Goal: Information Seeking & Learning: Learn about a topic

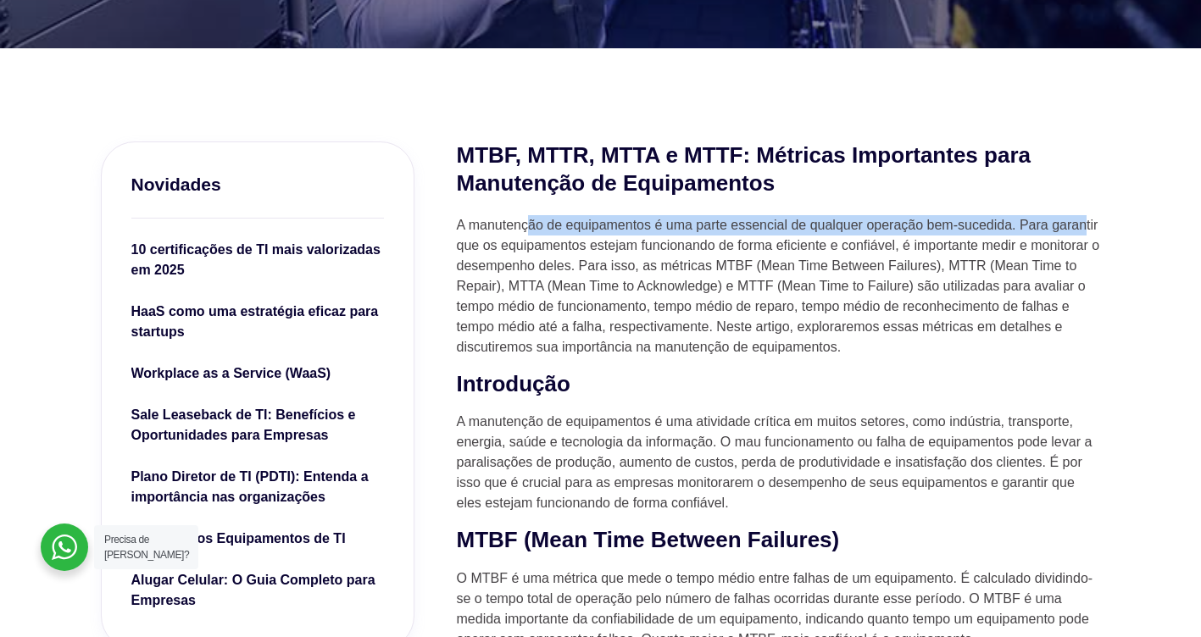
drag, startPoint x: 529, startPoint y: 228, endPoint x: 1084, endPoint y: 219, distance: 555.1
click at [1084, 219] on p "A manutenção de equipamentos é uma parte essencial de qualquer operação bem-suc…" at bounding box center [779, 286] width 644 height 142
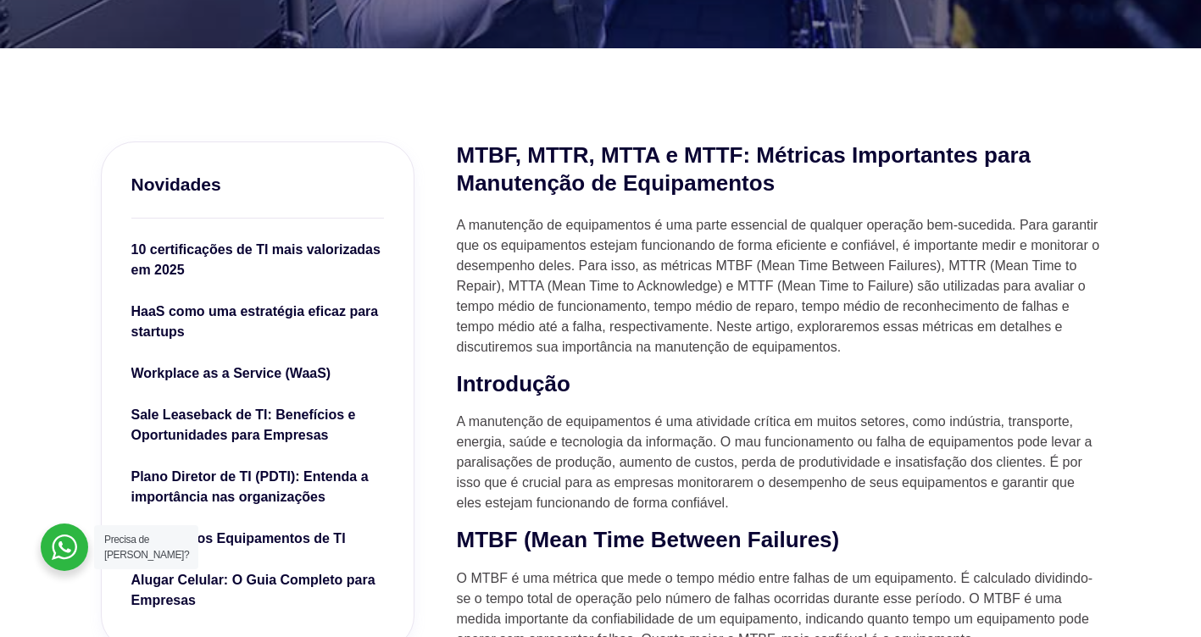
drag, startPoint x: 1084, startPoint y: 219, endPoint x: 857, endPoint y: 259, distance: 230.6
click at [857, 259] on p "A manutenção de equipamentos é uma parte essencial de qualquer operação bem-suc…" at bounding box center [779, 286] width 644 height 142
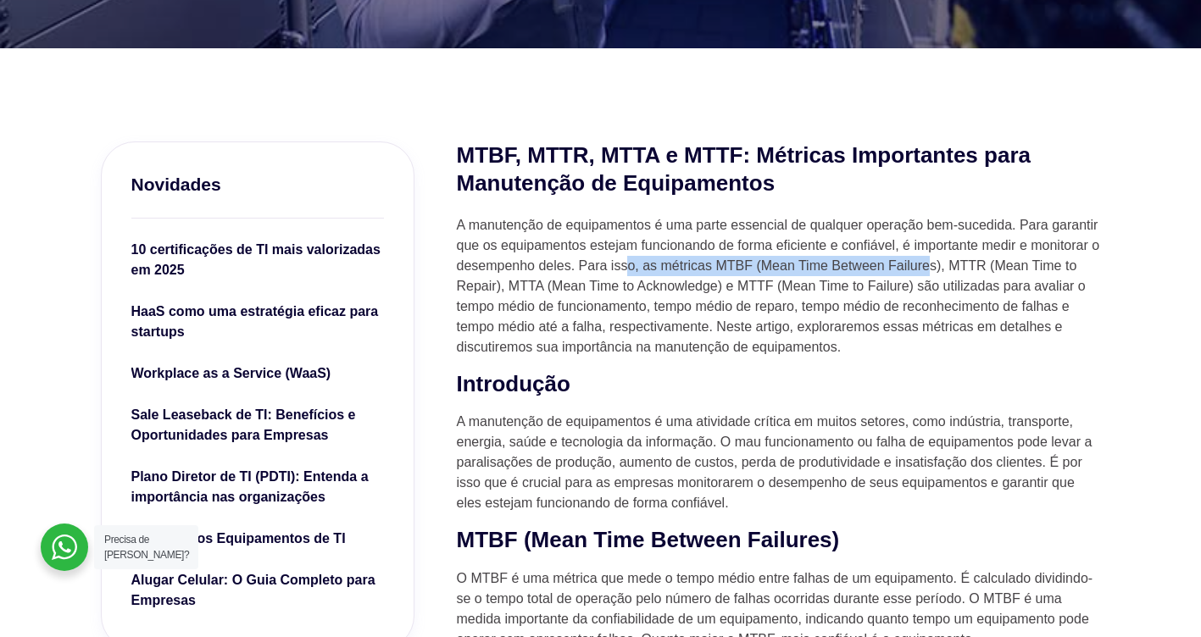
drag, startPoint x: 626, startPoint y: 264, endPoint x: 931, endPoint y: 272, distance: 305.2
click at [931, 272] on p "A manutenção de equipamentos é uma parte essencial de qualquer operação bem-suc…" at bounding box center [779, 286] width 644 height 142
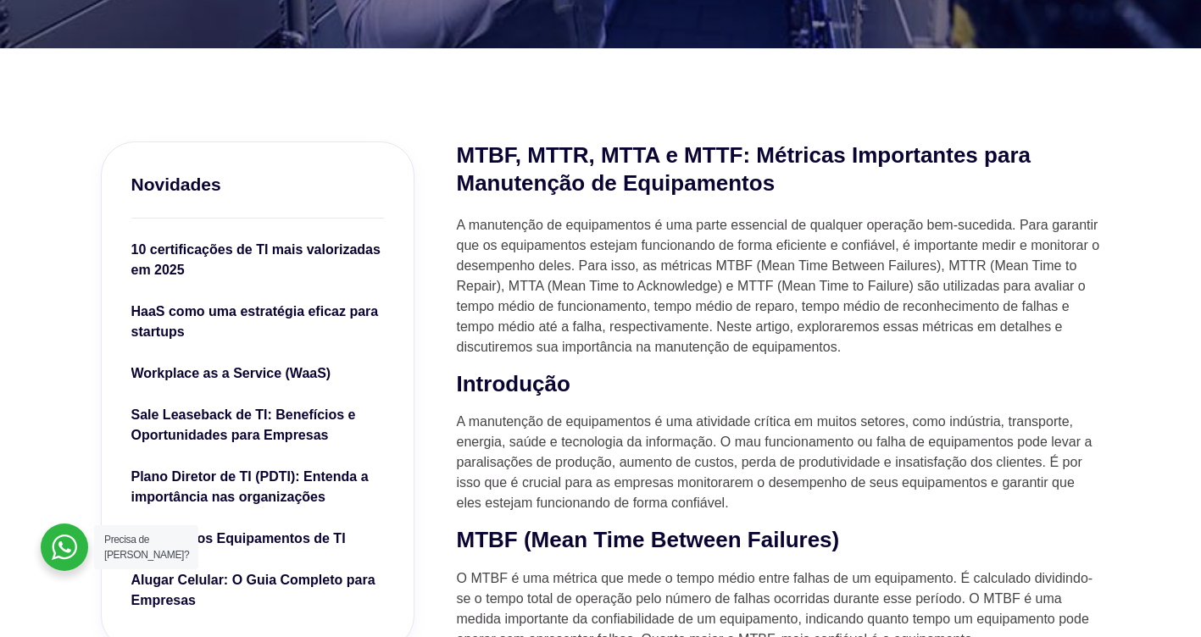
drag, startPoint x: 931, startPoint y: 272, endPoint x: 953, endPoint y: 272, distance: 22.0
click at [953, 272] on p "A manutenção de equipamentos é uma parte essencial de qualquer operação bem-suc…" at bounding box center [779, 286] width 644 height 142
drag, startPoint x: 952, startPoint y: 267, endPoint x: 497, endPoint y: 281, distance: 455.3
click at [497, 281] on p "A manutenção de equipamentos é uma parte essencial de qualquer operação bem-suc…" at bounding box center [779, 286] width 644 height 142
click at [978, 260] on p "A manutenção de equipamentos é uma parte essencial de qualquer operação bem-suc…" at bounding box center [779, 286] width 644 height 142
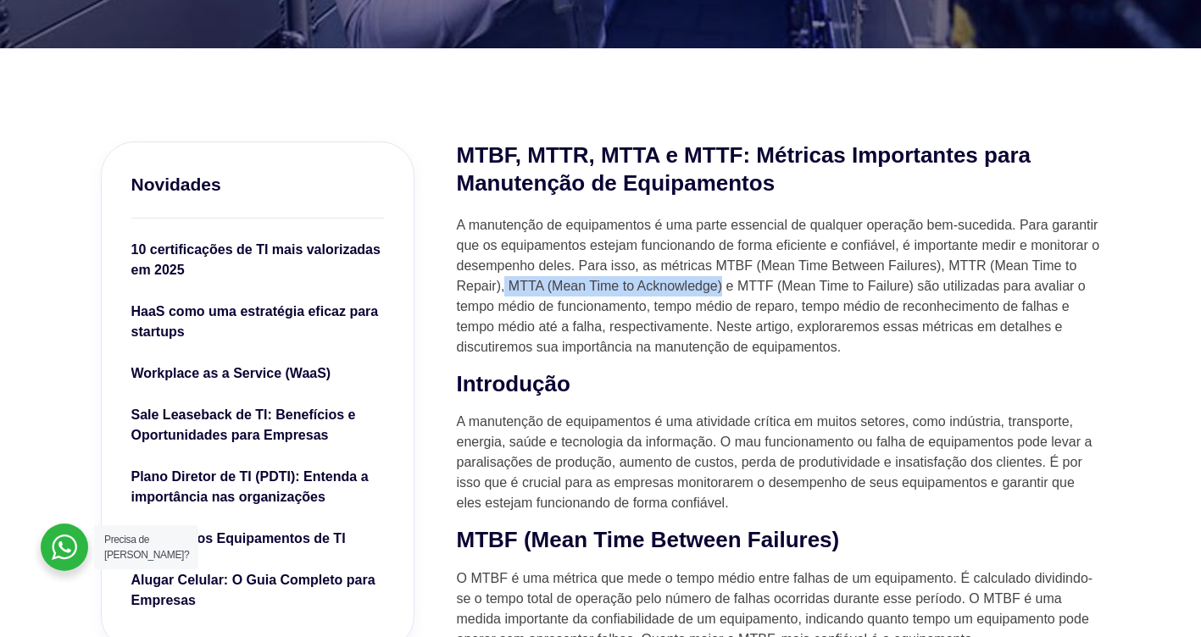
drag, startPoint x: 505, startPoint y: 282, endPoint x: 724, endPoint y: 291, distance: 218.8
click at [724, 291] on p "A manutenção de equipamentos é uma parte essencial de qualquer operação bem-suc…" at bounding box center [779, 286] width 644 height 142
drag, startPoint x: 724, startPoint y: 291, endPoint x: 803, endPoint y: 299, distance: 80.1
click at [806, 299] on p "A manutenção de equipamentos é uma parte essencial de qualquer operação bem-suc…" at bounding box center [779, 286] width 644 height 142
drag, startPoint x: 742, startPoint y: 290, endPoint x: 897, endPoint y: 288, distance: 155.9
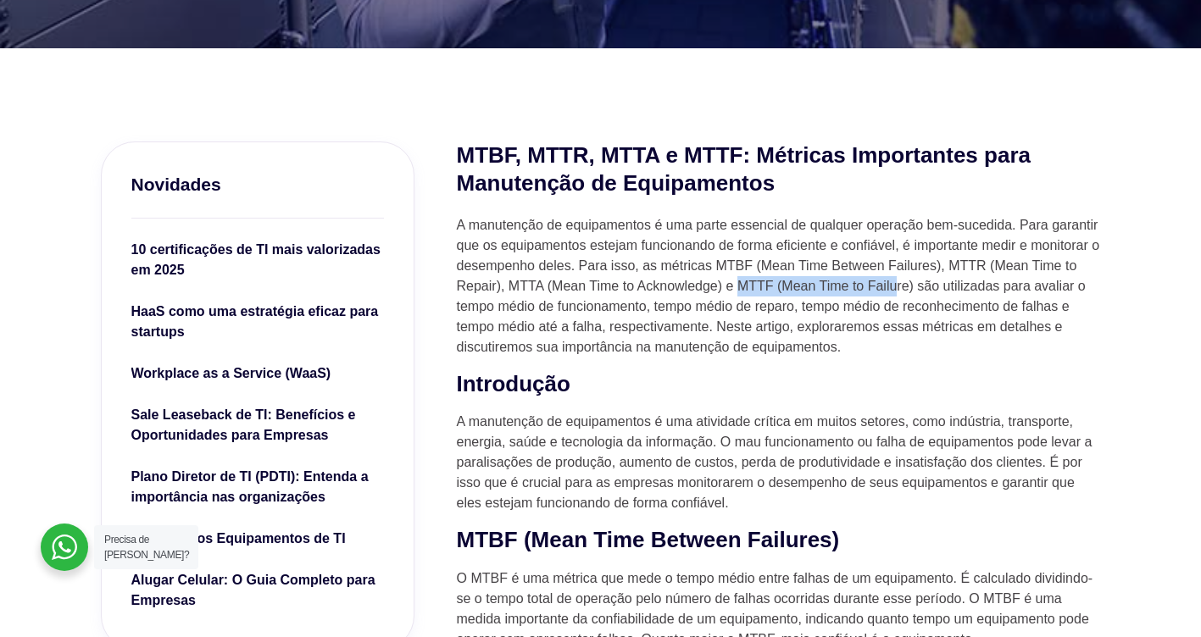
click at [897, 288] on p "A manutenção de equipamentos é uma parte essencial de qualquer operação bem-suc…" at bounding box center [779, 286] width 644 height 142
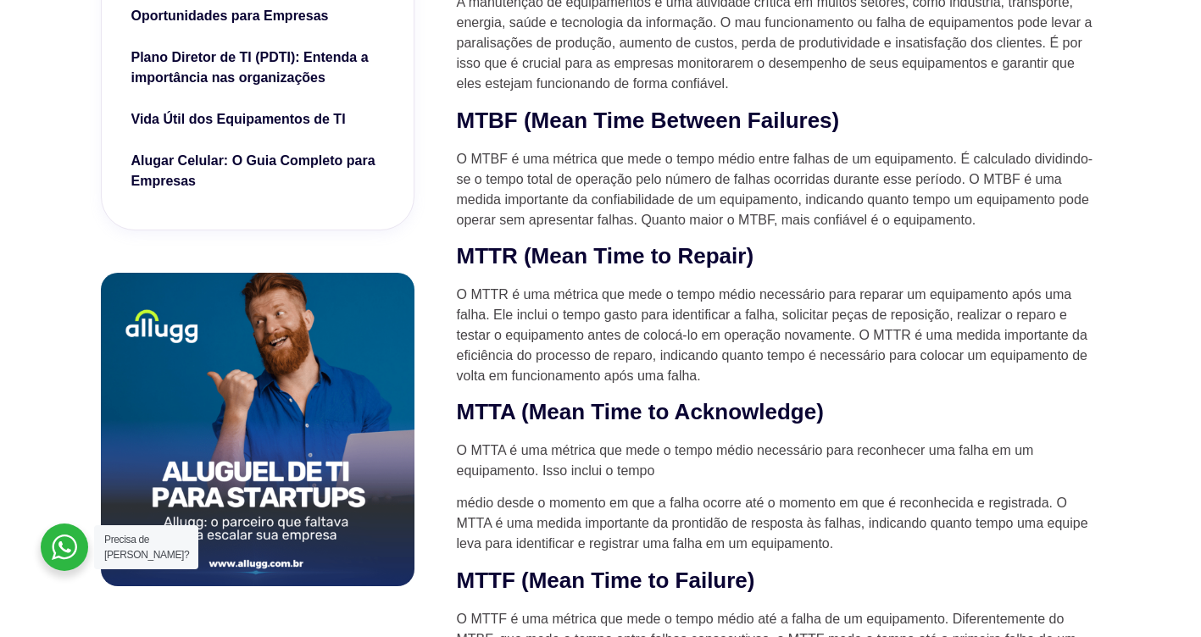
scroll to position [847, 0]
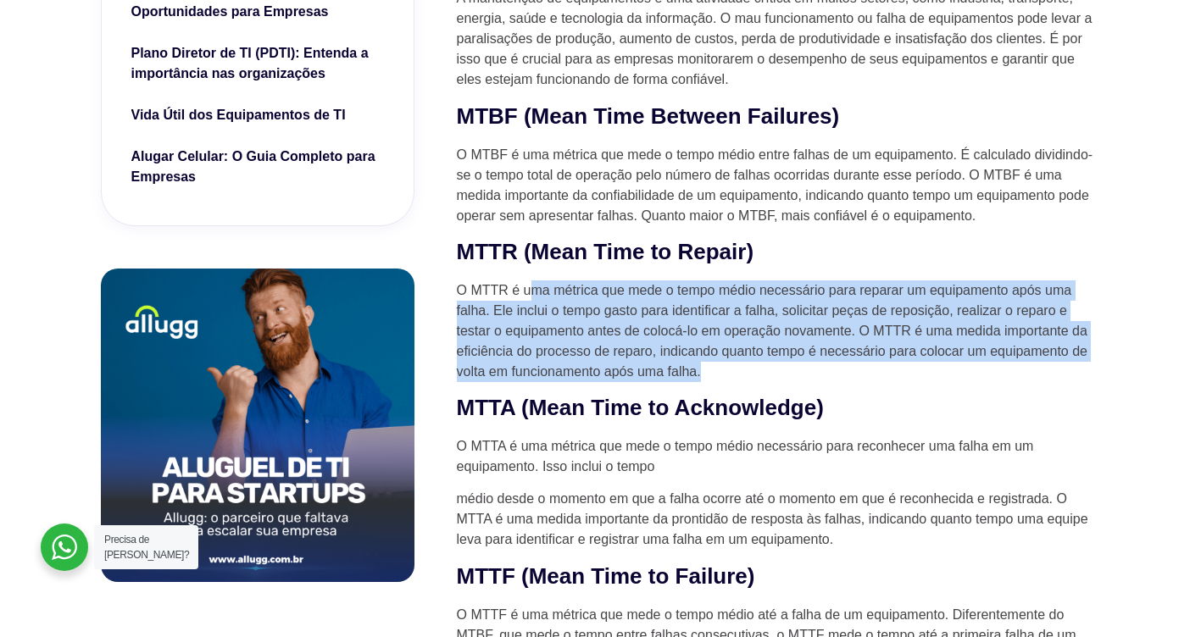
drag, startPoint x: 560, startPoint y: 292, endPoint x: 738, endPoint y: 370, distance: 194.3
click at [738, 370] on p "O MTTR é uma métrica que mede o tempo médio necessário para reparar um equipame…" at bounding box center [779, 332] width 644 height 102
drag, startPoint x: 713, startPoint y: 369, endPoint x: 458, endPoint y: 294, distance: 266.0
click at [458, 294] on p "O MTTR é uma métrica que mede o tempo médio necessário para reparar um equipame…" at bounding box center [779, 332] width 644 height 102
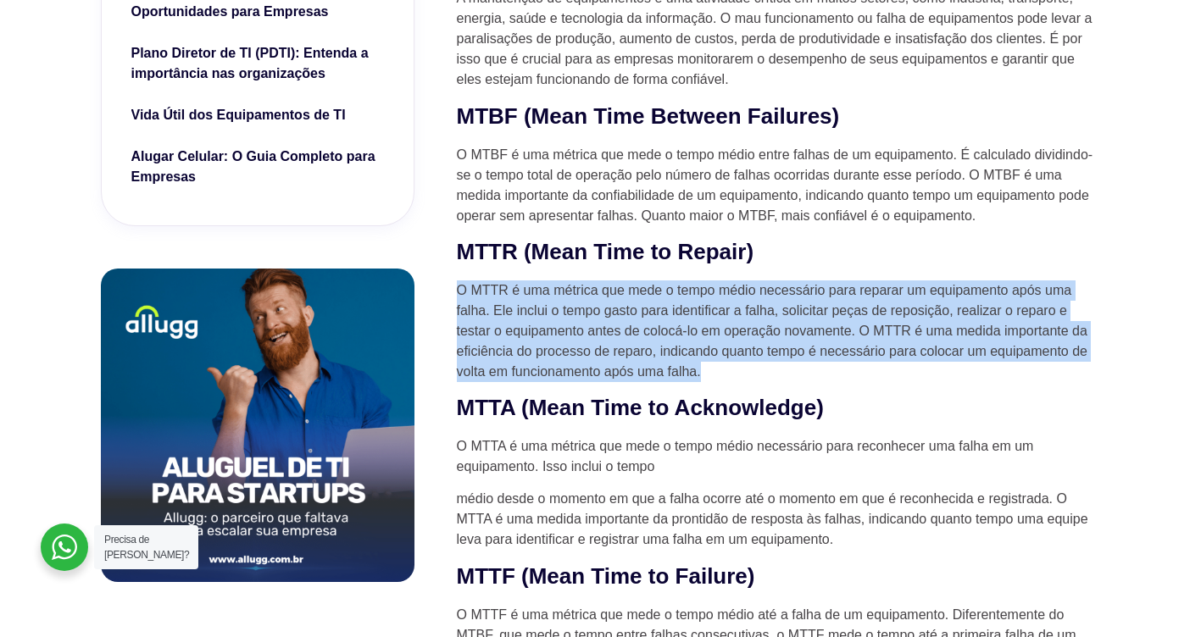
drag, startPoint x: 458, startPoint y: 294, endPoint x: 545, endPoint y: 315, distance: 89.8
click at [542, 314] on p "O MTTR é uma métrica que mede o tempo médio necessário para reparar um equipame…" at bounding box center [779, 332] width 644 height 102
click at [590, 281] on p "O MTTR é uma métrica que mede o tempo médio necessário para reparar um equipame…" at bounding box center [779, 332] width 644 height 102
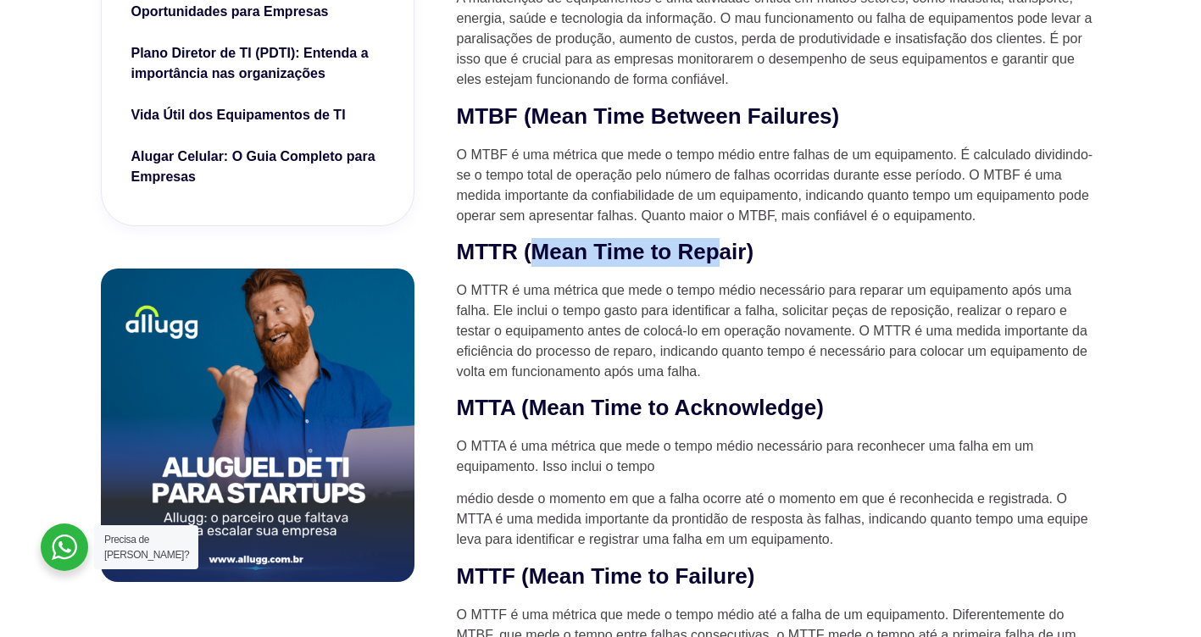
drag, startPoint x: 545, startPoint y: 250, endPoint x: 719, endPoint y: 260, distance: 174.0
click at [719, 260] on h2 "MTTR (Mean Time to Repair)" at bounding box center [779, 252] width 644 height 29
drag, startPoint x: 719, startPoint y: 260, endPoint x: 736, endPoint y: 263, distance: 17.1
click at [736, 263] on h2 "MTTR (Mean Time to Repair)" at bounding box center [779, 252] width 644 height 29
drag, startPoint x: 494, startPoint y: 253, endPoint x: 758, endPoint y: 247, distance: 264.5
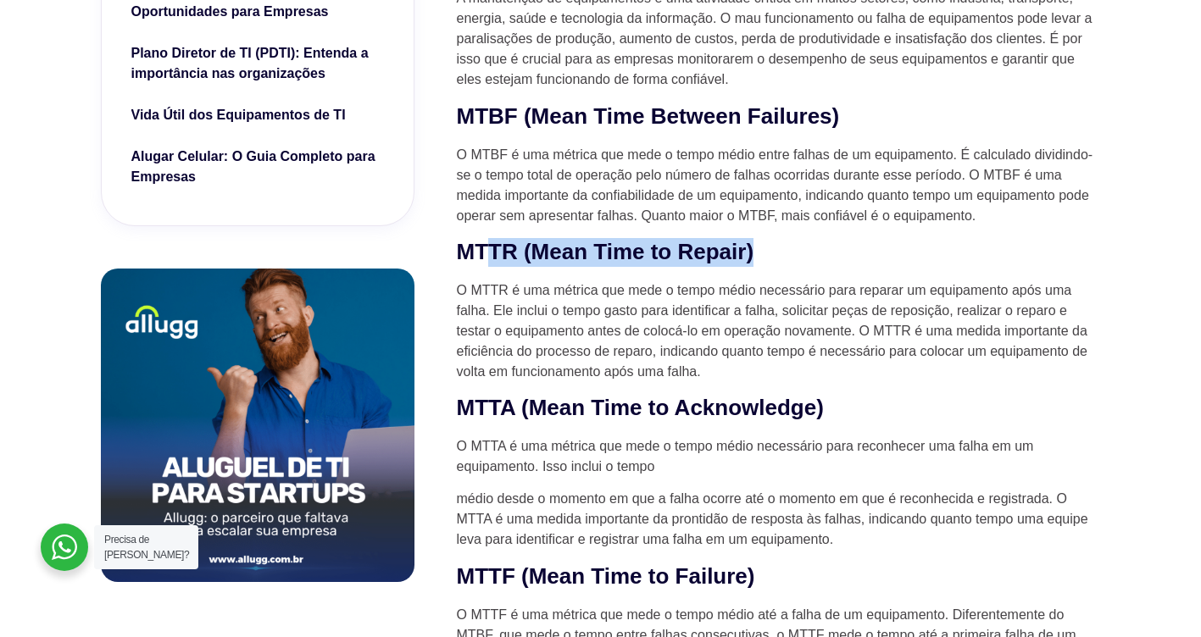
click at [758, 247] on h2 "MTTR (Mean Time to Repair)" at bounding box center [779, 252] width 644 height 29
drag, startPoint x: 758, startPoint y: 247, endPoint x: 775, endPoint y: 303, distance: 59.3
click at [816, 258] on h2 "MTTR (Mean Time to Repair)" at bounding box center [779, 252] width 644 height 29
click at [548, 305] on p "O MTTR é uma métrica que mede o tempo médio necessário para reparar um equipame…" at bounding box center [779, 332] width 644 height 102
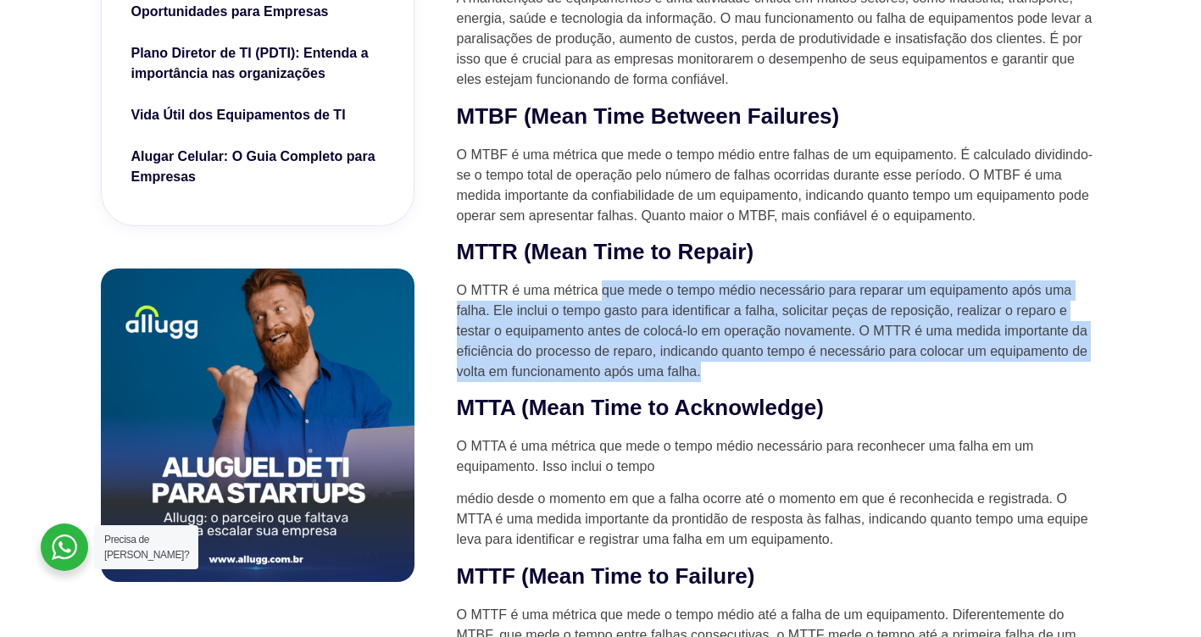
drag, startPoint x: 632, startPoint y: 293, endPoint x: 819, endPoint y: 364, distance: 200.1
click at [819, 364] on p "O MTTR é uma métrica que mede o tempo médio necessário para reparar um equipame…" at bounding box center [779, 332] width 644 height 102
click at [820, 364] on p "O MTTR é uma métrica que mede o tempo médio necessário para reparar um equipame…" at bounding box center [779, 332] width 644 height 102
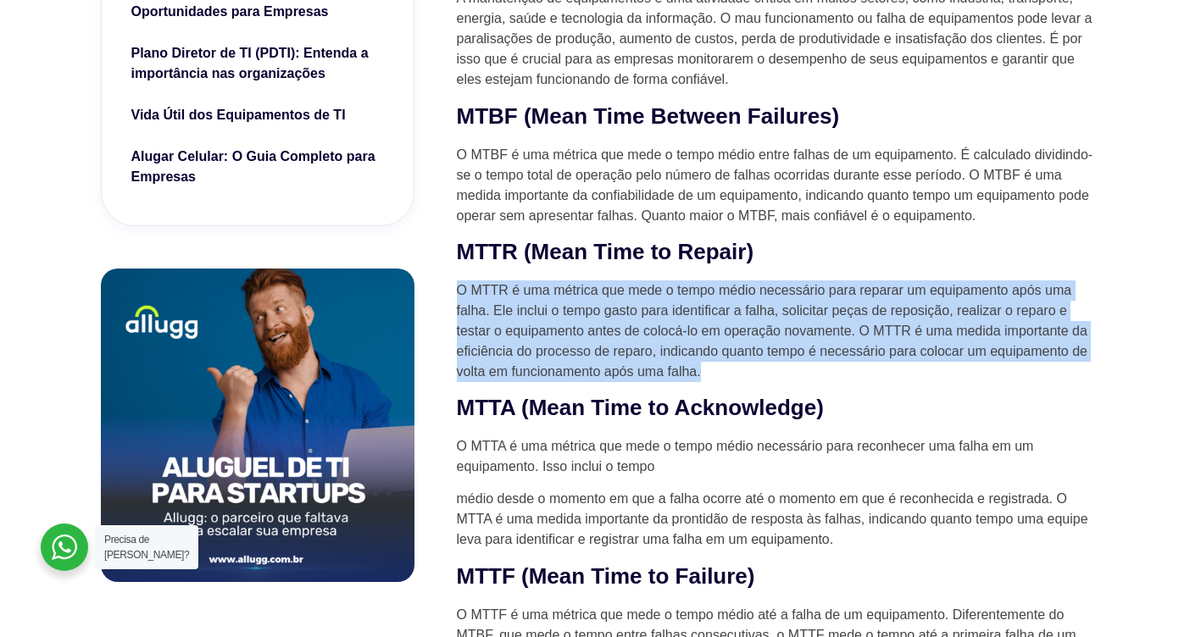
drag, startPoint x: 718, startPoint y: 379, endPoint x: 453, endPoint y: 275, distance: 283.9
drag, startPoint x: 453, startPoint y: 275, endPoint x: 534, endPoint y: 298, distance: 83.7
click at [534, 298] on p "O MTTR é uma métrica que mede o tempo médio necessário para reparar um equipame…" at bounding box center [779, 332] width 644 height 102
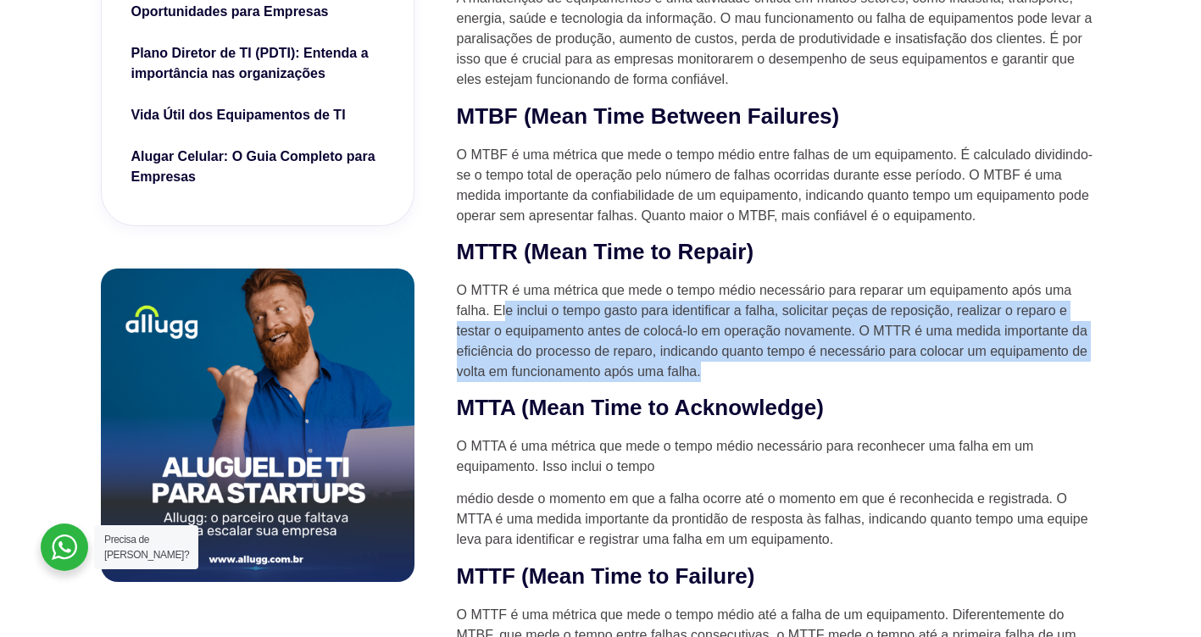
drag, startPoint x: 507, startPoint y: 304, endPoint x: 736, endPoint y: 381, distance: 242.3
click at [736, 381] on p "O MTTR é uma métrica que mede o tempo médio necessário para reparar um equipame…" at bounding box center [779, 332] width 644 height 102
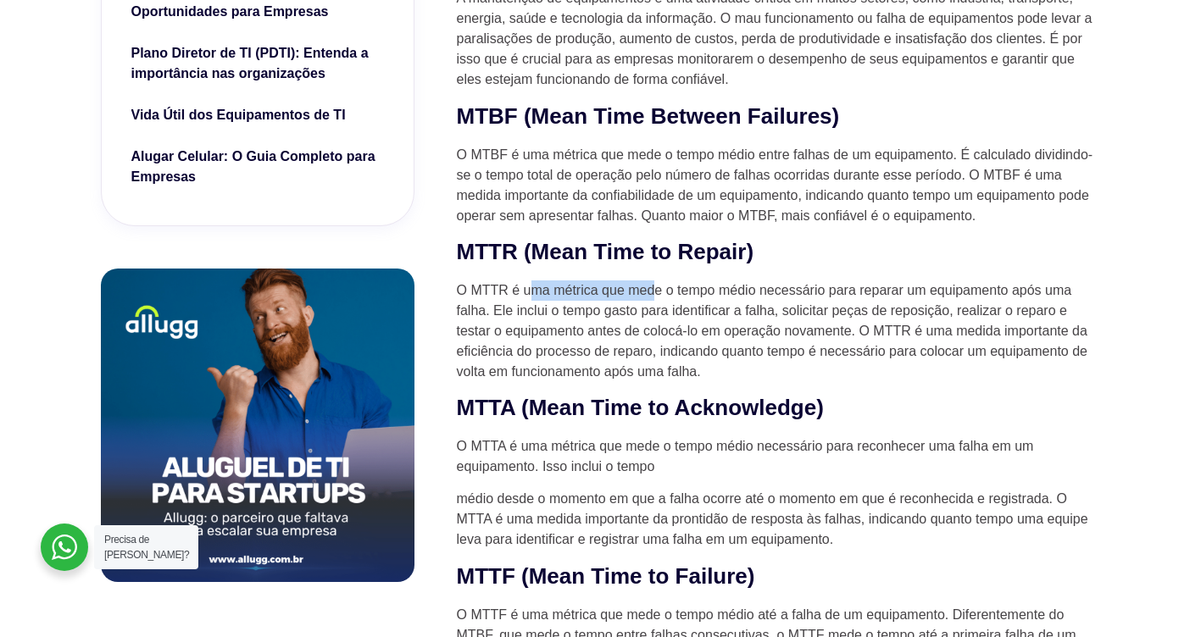
drag, startPoint x: 536, startPoint y: 291, endPoint x: 664, endPoint y: 287, distance: 128.0
click at [664, 287] on p "O MTTR é uma métrica que mede o tempo médio necessário para reparar um equipame…" at bounding box center [779, 332] width 644 height 102
drag, startPoint x: 664, startPoint y: 287, endPoint x: 639, endPoint y: 335, distance: 53.4
click at [653, 343] on p "O MTTR é uma métrica que mede o tempo médio necessário para reparar um equipame…" at bounding box center [779, 332] width 644 height 102
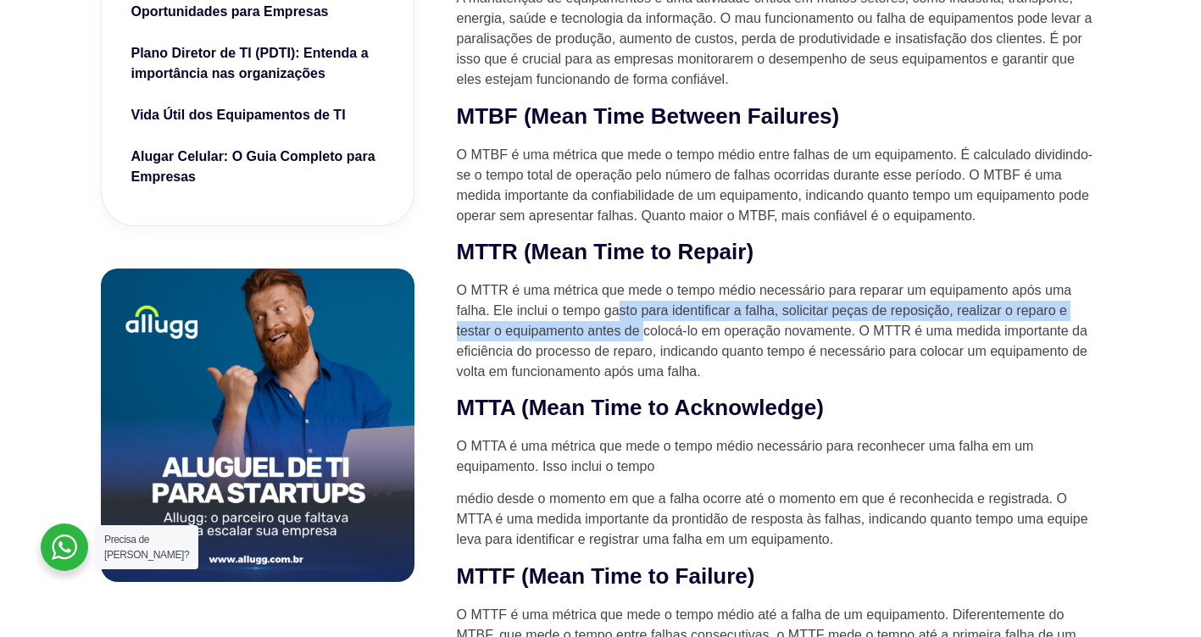
drag, startPoint x: 619, startPoint y: 307, endPoint x: 647, endPoint y: 325, distance: 33.1
click at [647, 325] on p "O MTTR é uma métrica que mede o tempo médio necessário para reparar um equipame…" at bounding box center [779, 332] width 644 height 102
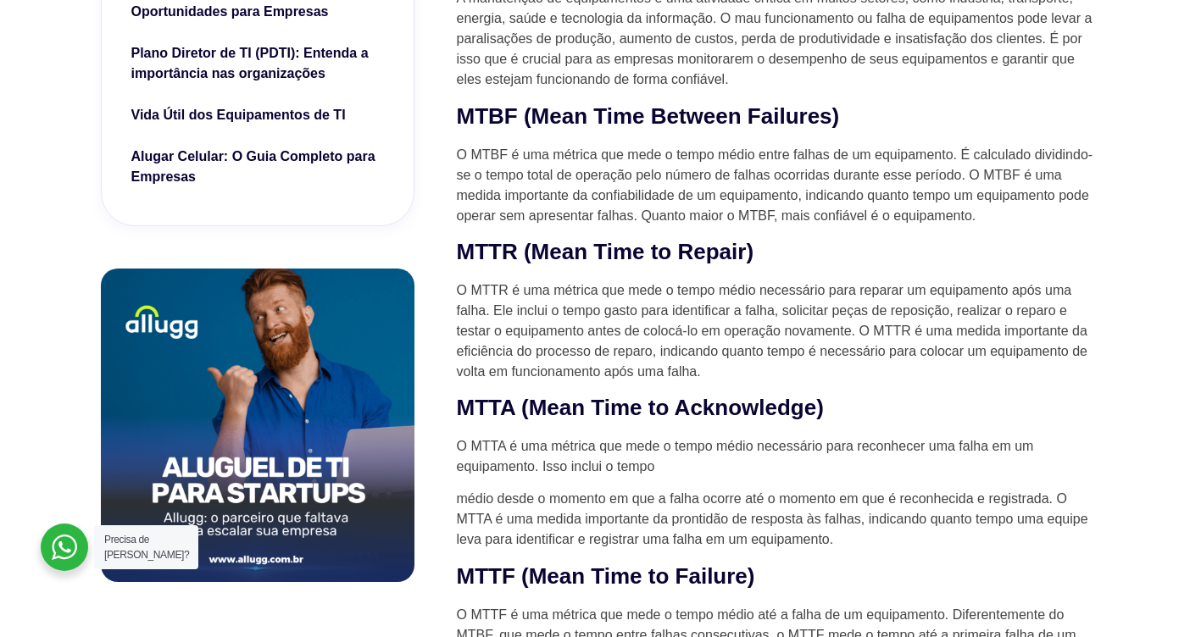
drag, startPoint x: 647, startPoint y: 325, endPoint x: 734, endPoint y: 326, distance: 87.3
click at [734, 326] on p "O MTTR é uma métrica que mede o tempo médio necessário para reparar um equipame…" at bounding box center [779, 332] width 644 height 102
drag, startPoint x: 726, startPoint y: 331, endPoint x: 808, endPoint y: 327, distance: 81.4
click at [808, 327] on p "O MTTR é uma métrica que mede o tempo médio necessário para reparar um equipame…" at bounding box center [779, 332] width 644 height 102
drag, startPoint x: 808, startPoint y: 327, endPoint x: 837, endPoint y: 335, distance: 30.6
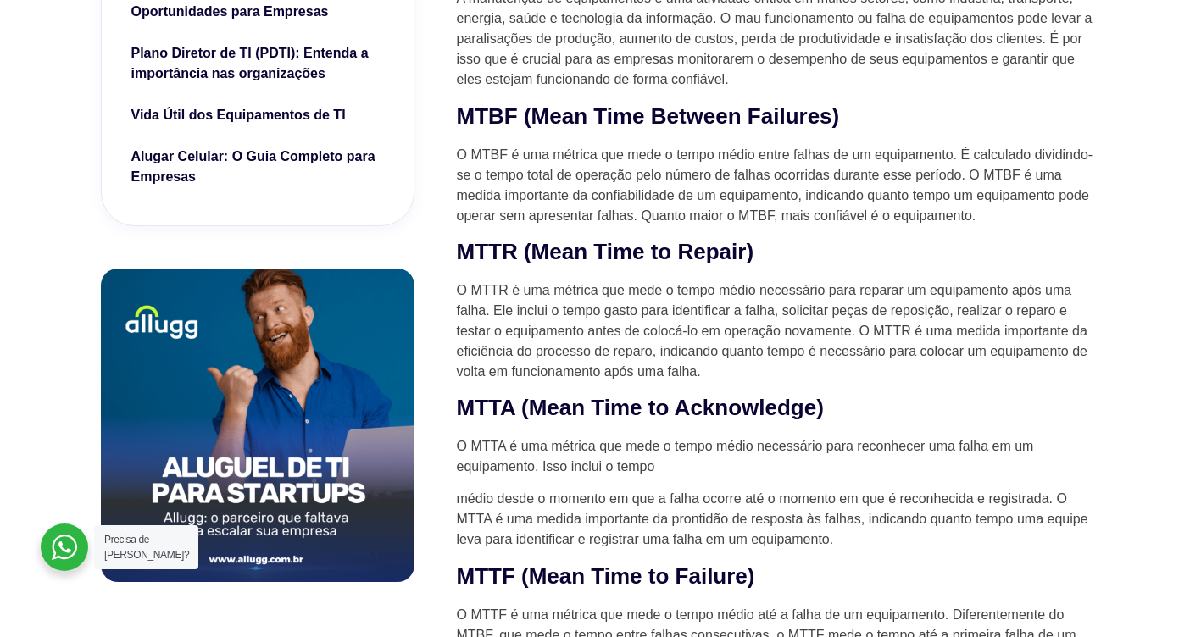
click at [837, 335] on p "O MTTR é uma métrica que mede o tempo médio necessário para reparar um equipame…" at bounding box center [779, 332] width 644 height 102
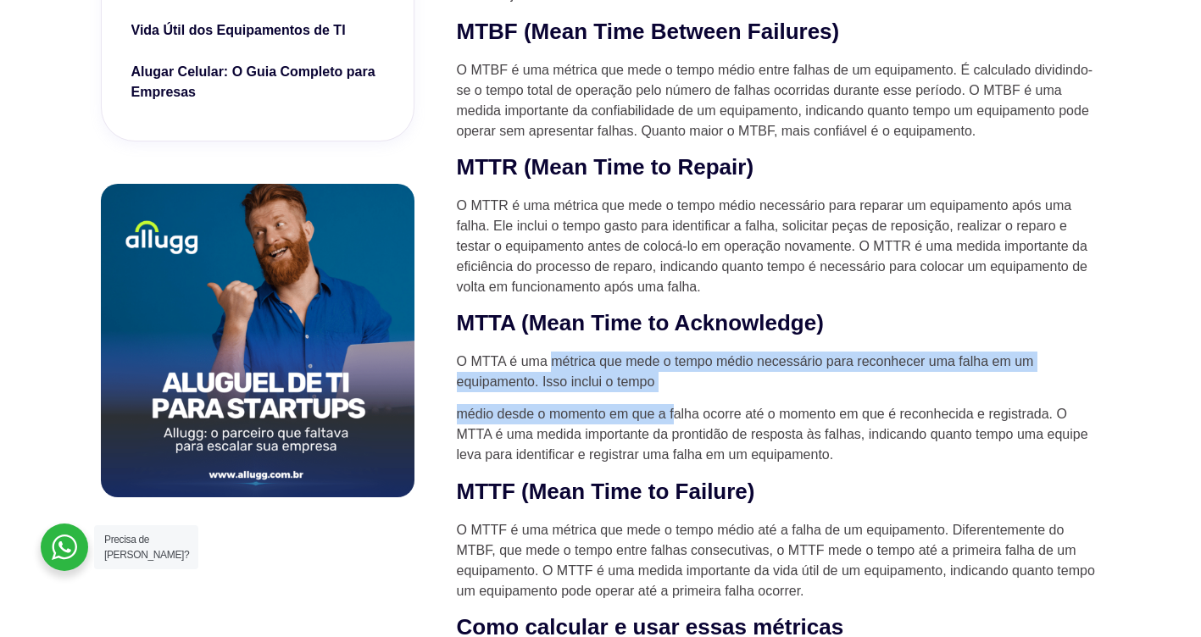
drag, startPoint x: 550, startPoint y: 358, endPoint x: 682, endPoint y: 409, distance: 141.6
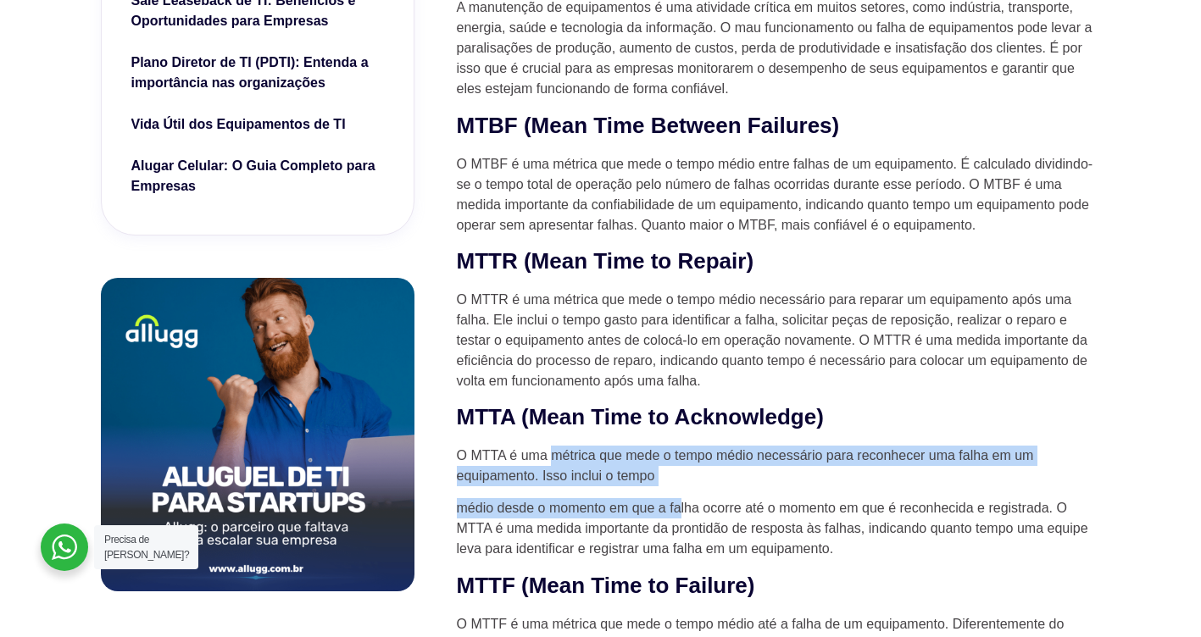
scroll to position [847, 0]
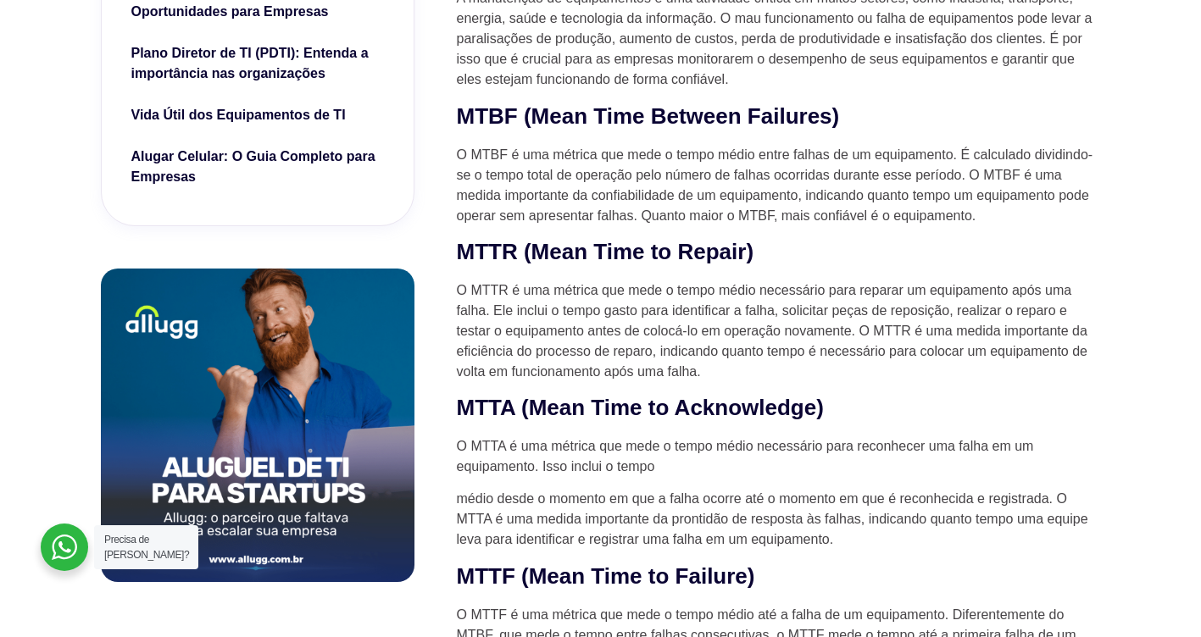
click at [590, 410] on h2 "MTTA (Mean Time to Acknowledge)" at bounding box center [779, 408] width 644 height 29
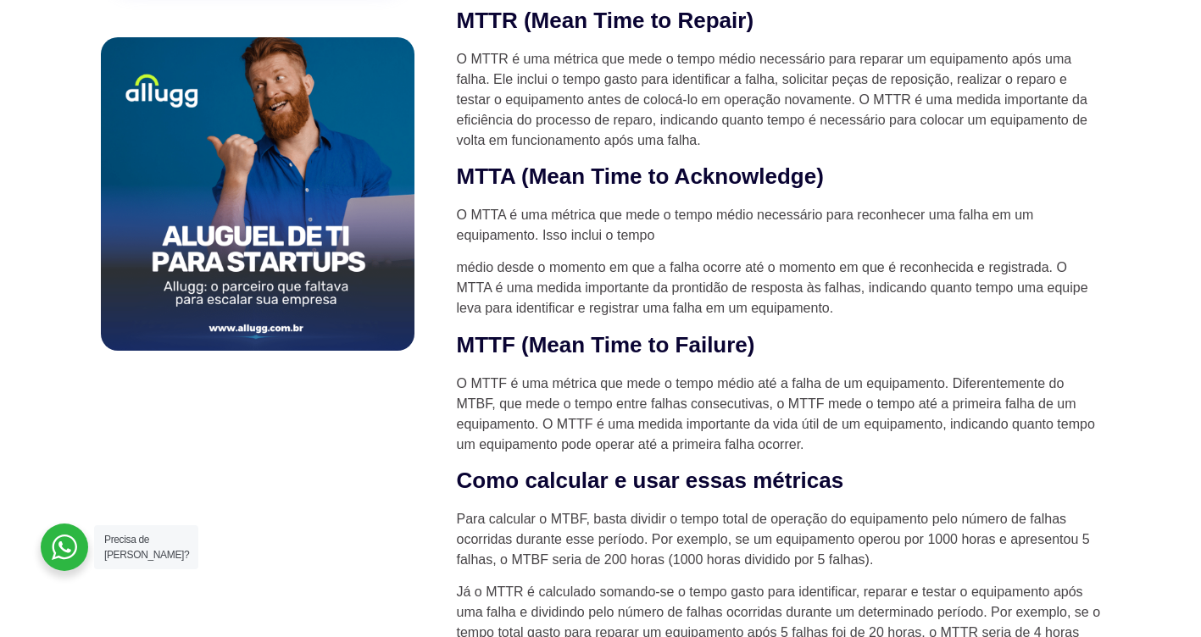
scroll to position [1102, 0]
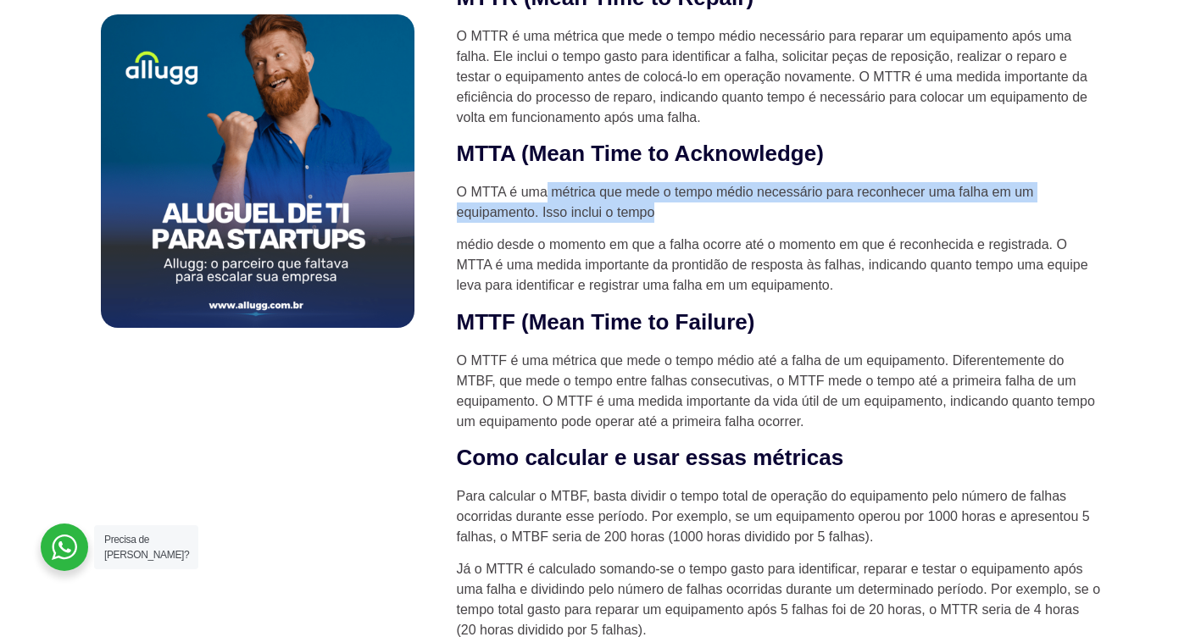
drag, startPoint x: 548, startPoint y: 190, endPoint x: 764, endPoint y: 214, distance: 217.5
click at [764, 214] on p "O MTTA é uma métrica que mede o tempo médio necessário para reconhecer uma falh…" at bounding box center [779, 202] width 644 height 41
drag, startPoint x: 764, startPoint y: 214, endPoint x: 742, endPoint y: 219, distance: 22.6
click at [742, 219] on p "O MTTA é uma métrica que mede o tempo médio necessário para reconhecer uma falh…" at bounding box center [779, 202] width 644 height 41
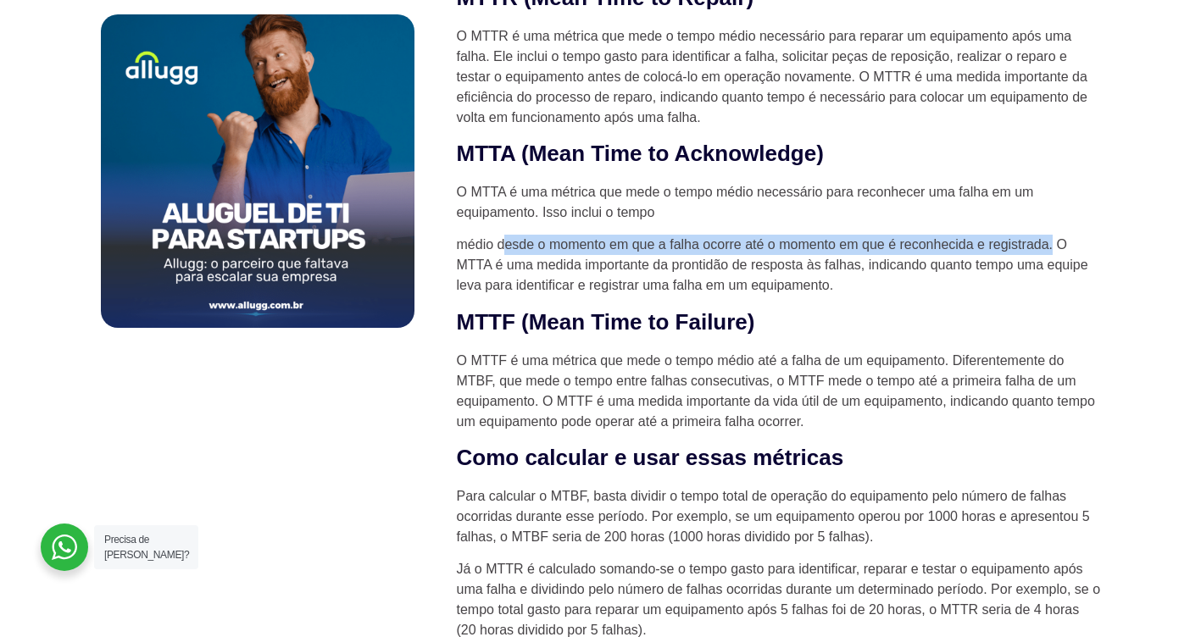
drag, startPoint x: 502, startPoint y: 244, endPoint x: 1051, endPoint y: 226, distance: 549.4
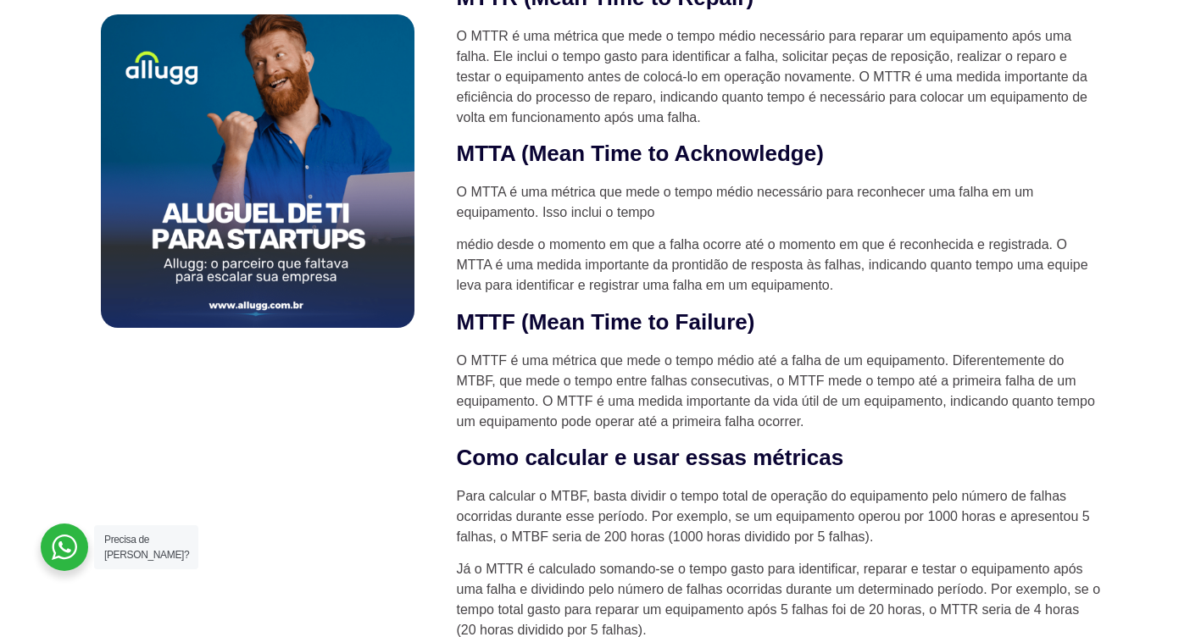
drag, startPoint x: 1051, startPoint y: 226, endPoint x: 827, endPoint y: 270, distance: 228.0
click at [827, 270] on p "médio desde o momento em que a falha ocorre até o momento em que é reconhecida …" at bounding box center [779, 265] width 644 height 61
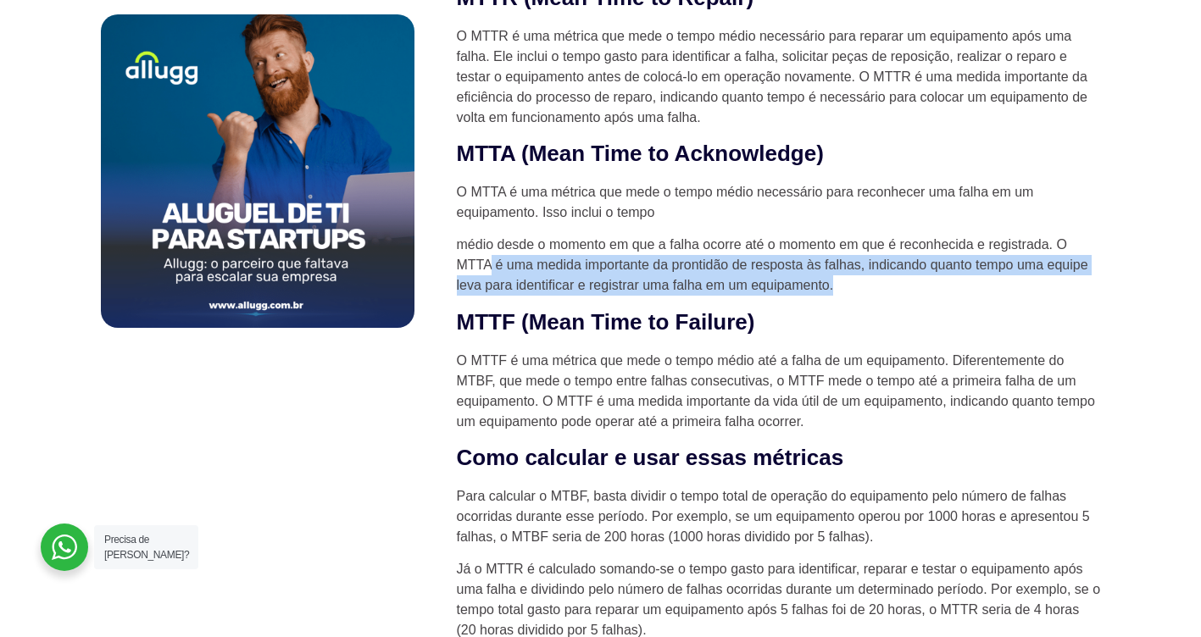
drag, startPoint x: 493, startPoint y: 259, endPoint x: 832, endPoint y: 289, distance: 340.3
click at [832, 289] on p "médio desde o momento em que a falha ocorre até o momento em que é reconhecida …" at bounding box center [779, 265] width 644 height 61
click at [840, 292] on p "médio desde o momento em que a falha ocorre até o momento em que é reconhecida …" at bounding box center [779, 265] width 644 height 61
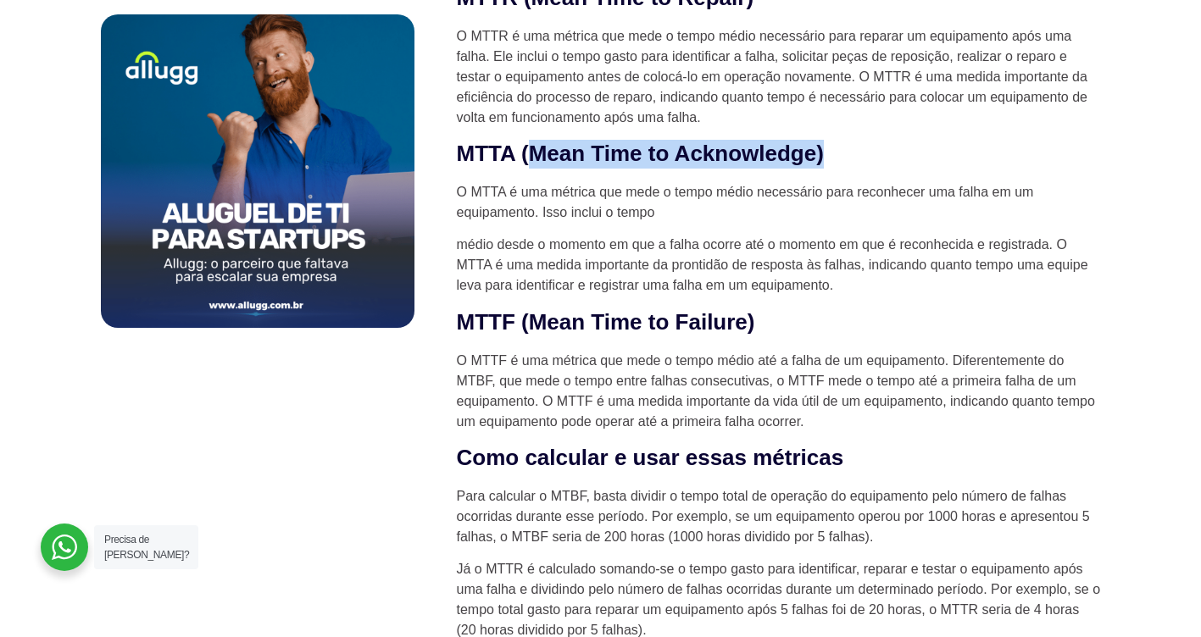
drag, startPoint x: 534, startPoint y: 152, endPoint x: 859, endPoint y: 139, distance: 325.7
click at [862, 143] on h2 "MTTA (Mean Time to Acknowledge)" at bounding box center [779, 154] width 644 height 29
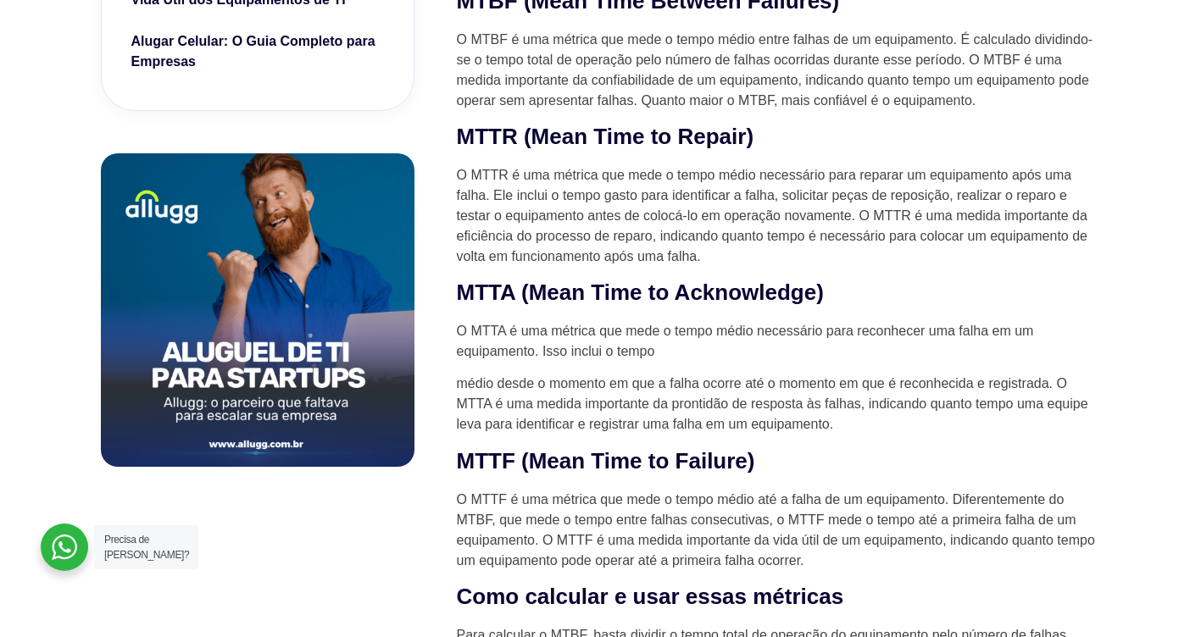
scroll to position [932, 0]
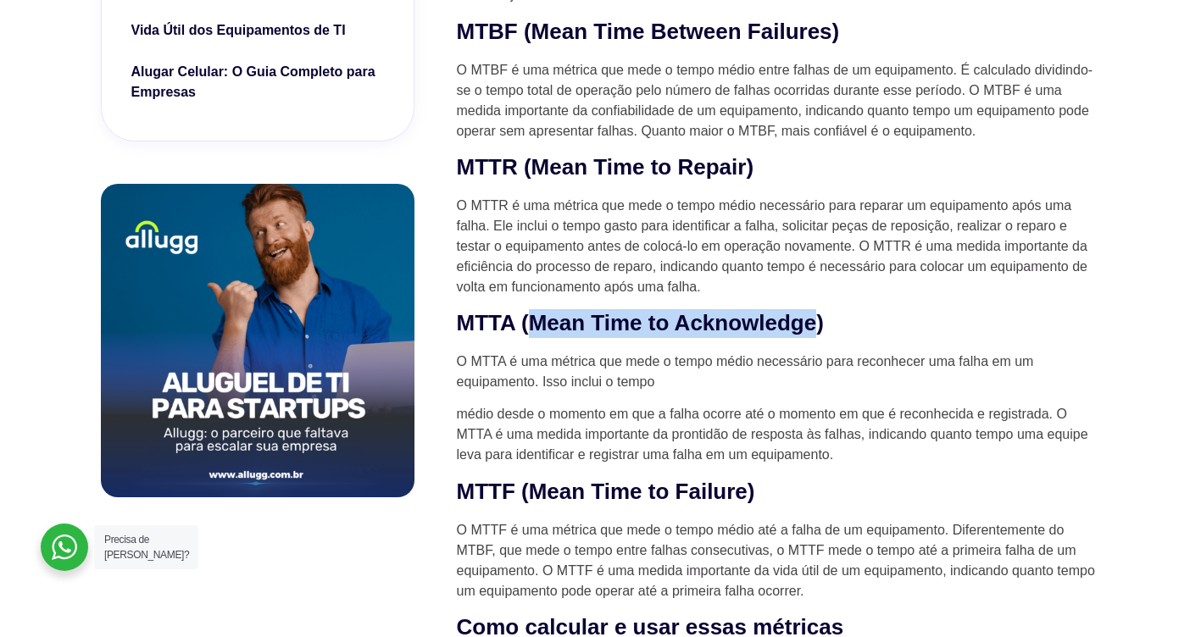
drag, startPoint x: 537, startPoint y: 319, endPoint x: 820, endPoint y: 320, distance: 283.1
click at [820, 320] on h2 "MTTA (Mean Time to Acknowledge)" at bounding box center [779, 323] width 644 height 29
click at [826, 324] on h2 "MTTA (Mean Time to Acknowledge)" at bounding box center [779, 323] width 644 height 29
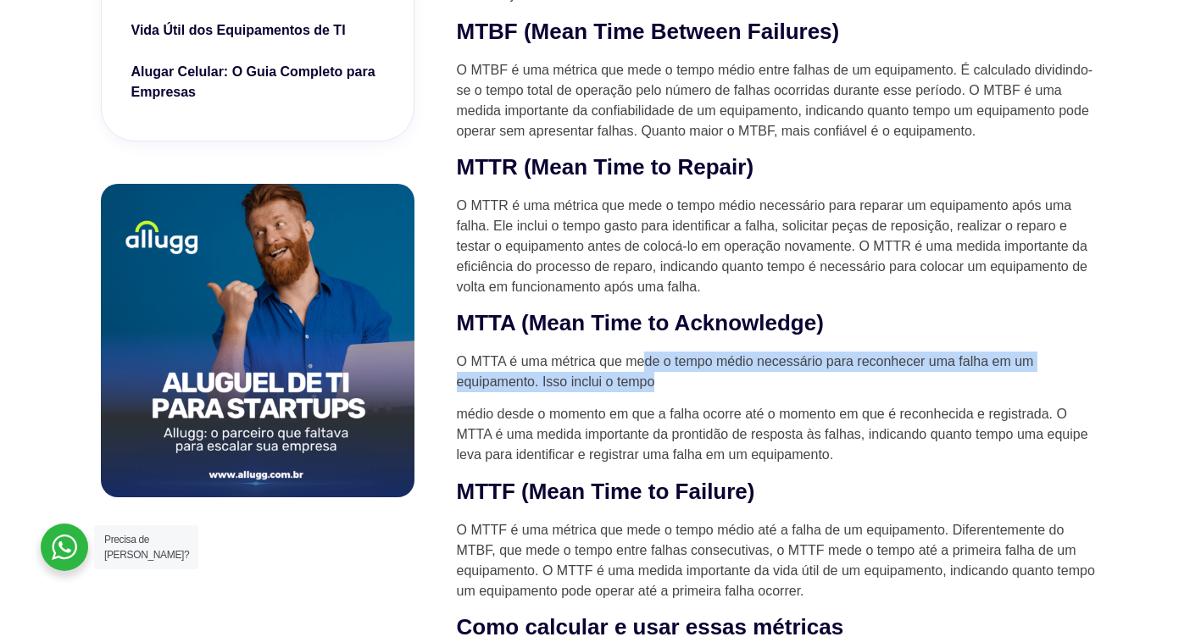
drag, startPoint x: 646, startPoint y: 362, endPoint x: 747, endPoint y: 382, distance: 103.7
click at [747, 382] on p "O MTTA é uma métrica que mede o tempo médio necessário para reconhecer uma falh…" at bounding box center [779, 372] width 644 height 41
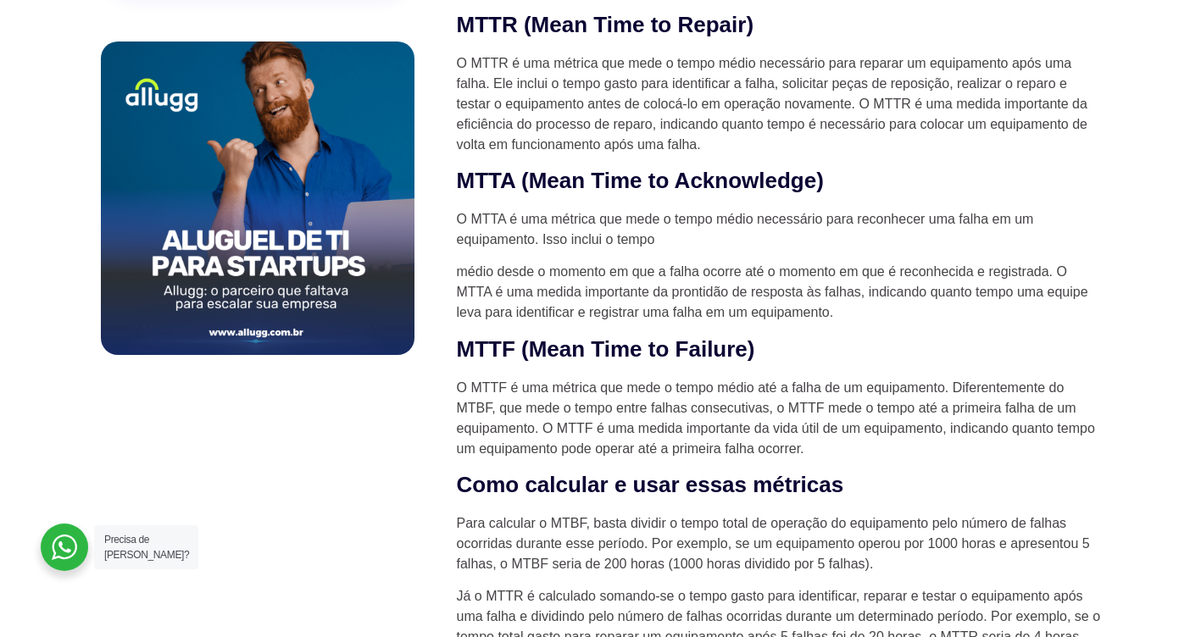
scroll to position [1102, 0]
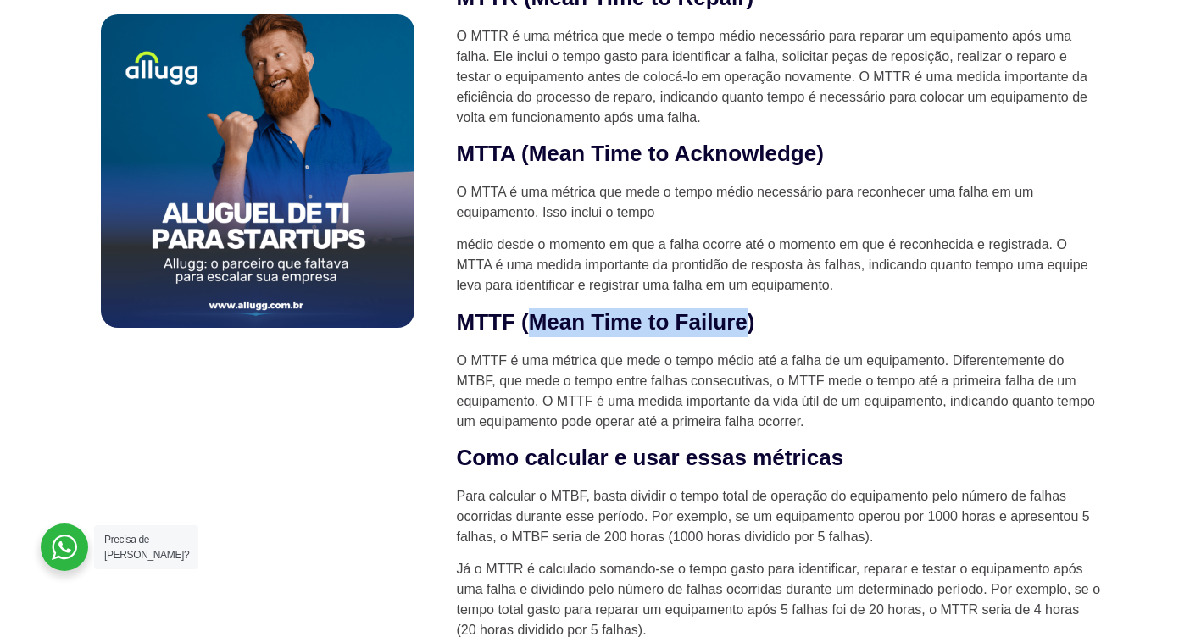
drag, startPoint x: 597, startPoint y: 326, endPoint x: 759, endPoint y: 324, distance: 162.7
click at [759, 324] on h2 "MTTF (Mean Time to Failure)" at bounding box center [779, 322] width 644 height 29
drag, startPoint x: 759, startPoint y: 324, endPoint x: 796, endPoint y: 345, distance: 42.2
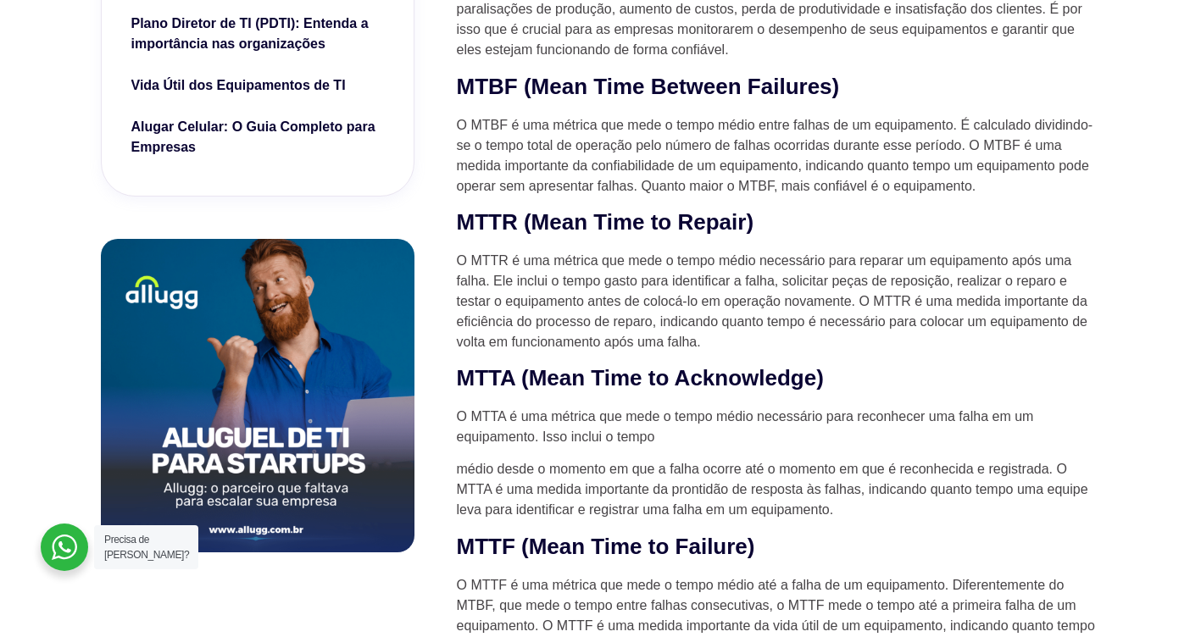
scroll to position [847, 0]
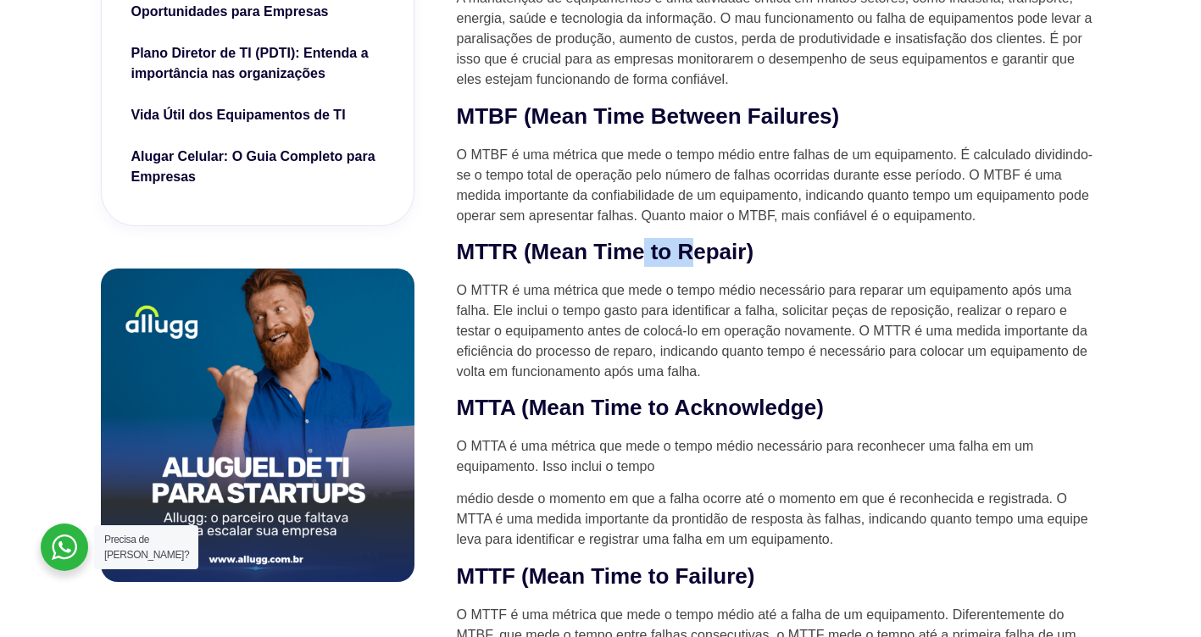
drag, startPoint x: 643, startPoint y: 226, endPoint x: 749, endPoint y: 220, distance: 106.1
drag, startPoint x: 749, startPoint y: 220, endPoint x: 771, endPoint y: 237, distance: 27.8
